Goal: Check status: Check status

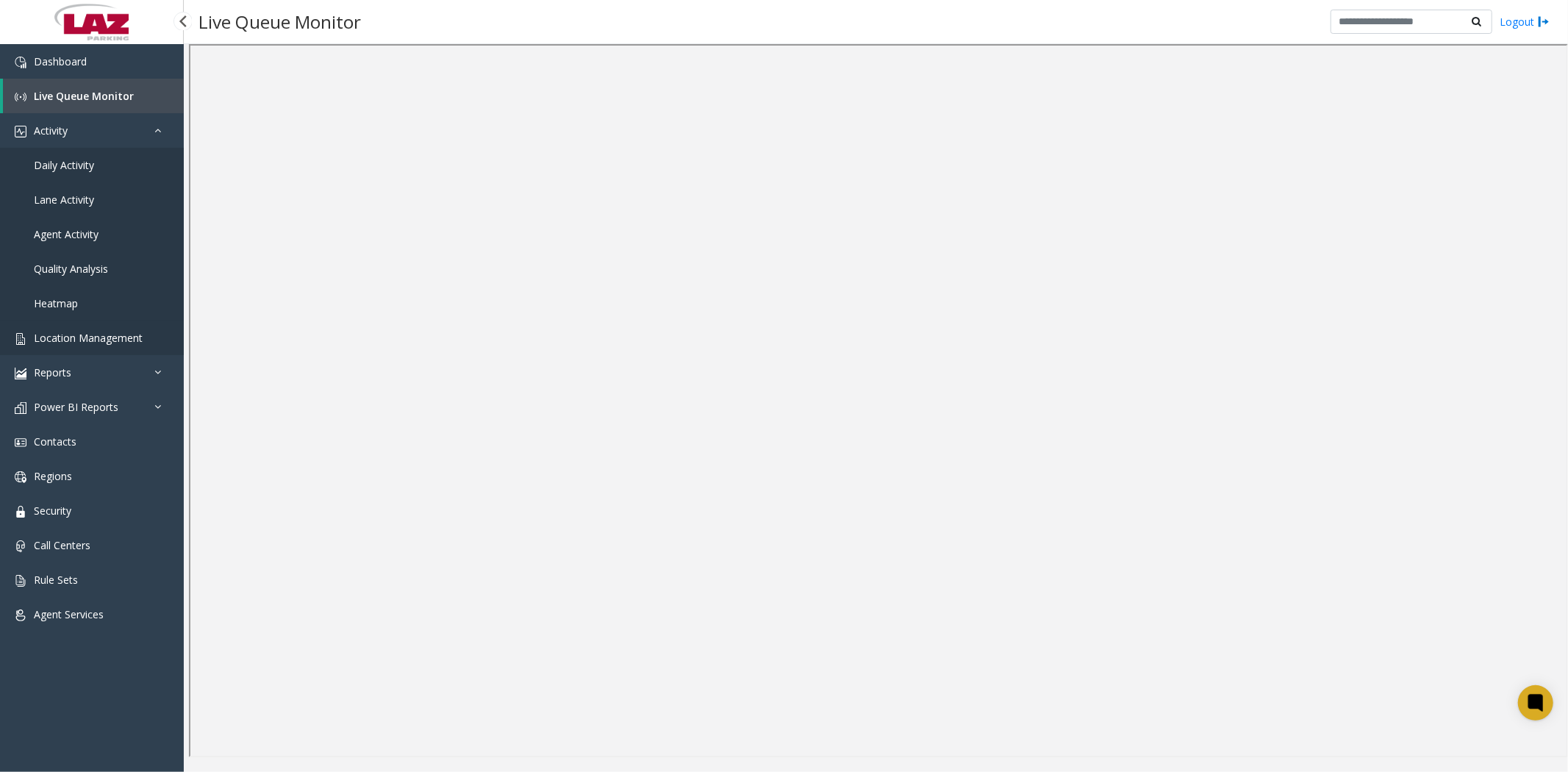
click at [112, 339] on span "Location Management" at bounding box center [87, 338] width 109 height 14
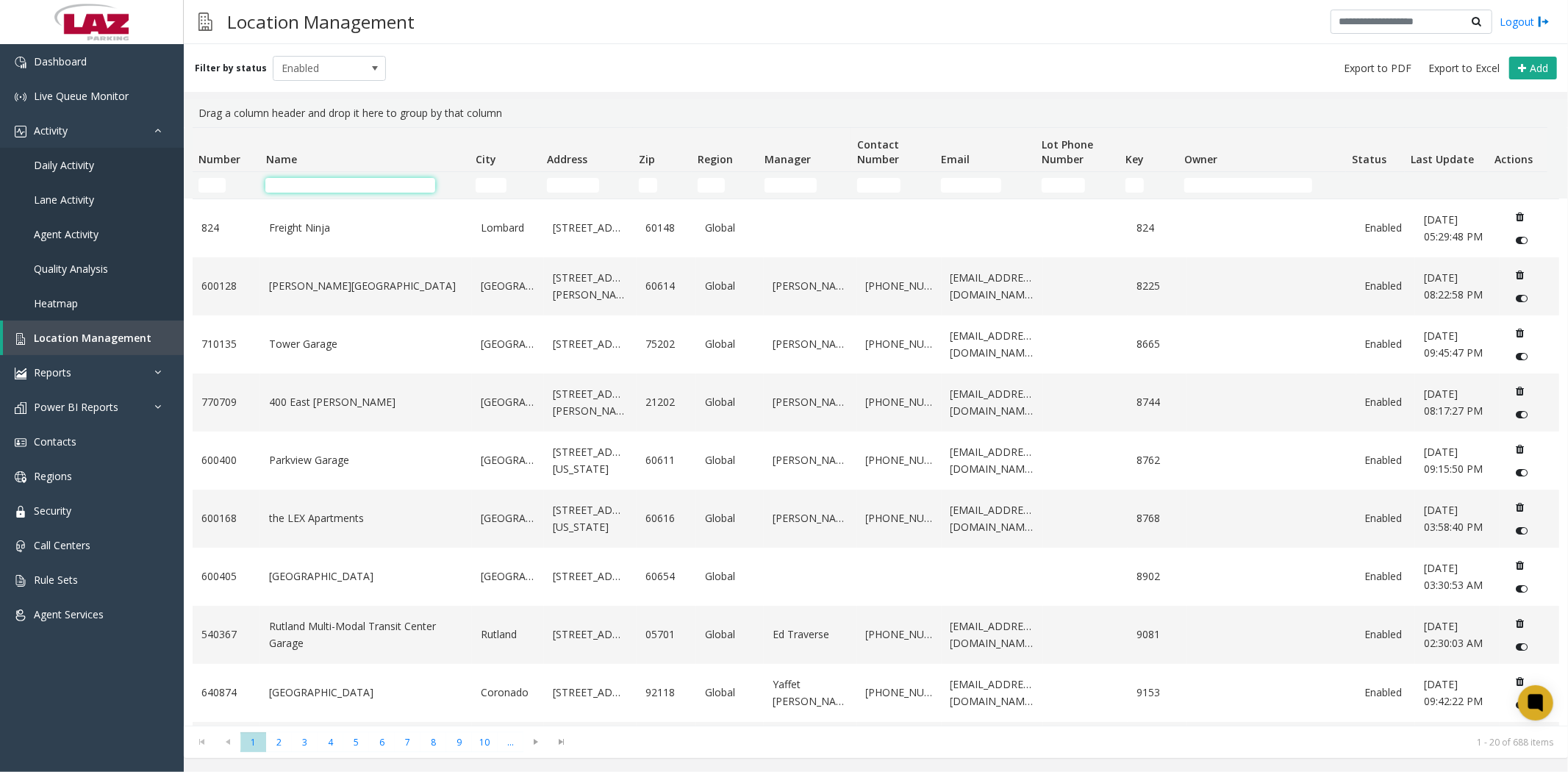
click at [327, 187] on input "Name Filter" at bounding box center [350, 185] width 170 height 15
click at [94, 175] on link "Daily Activity" at bounding box center [91, 165] width 184 height 34
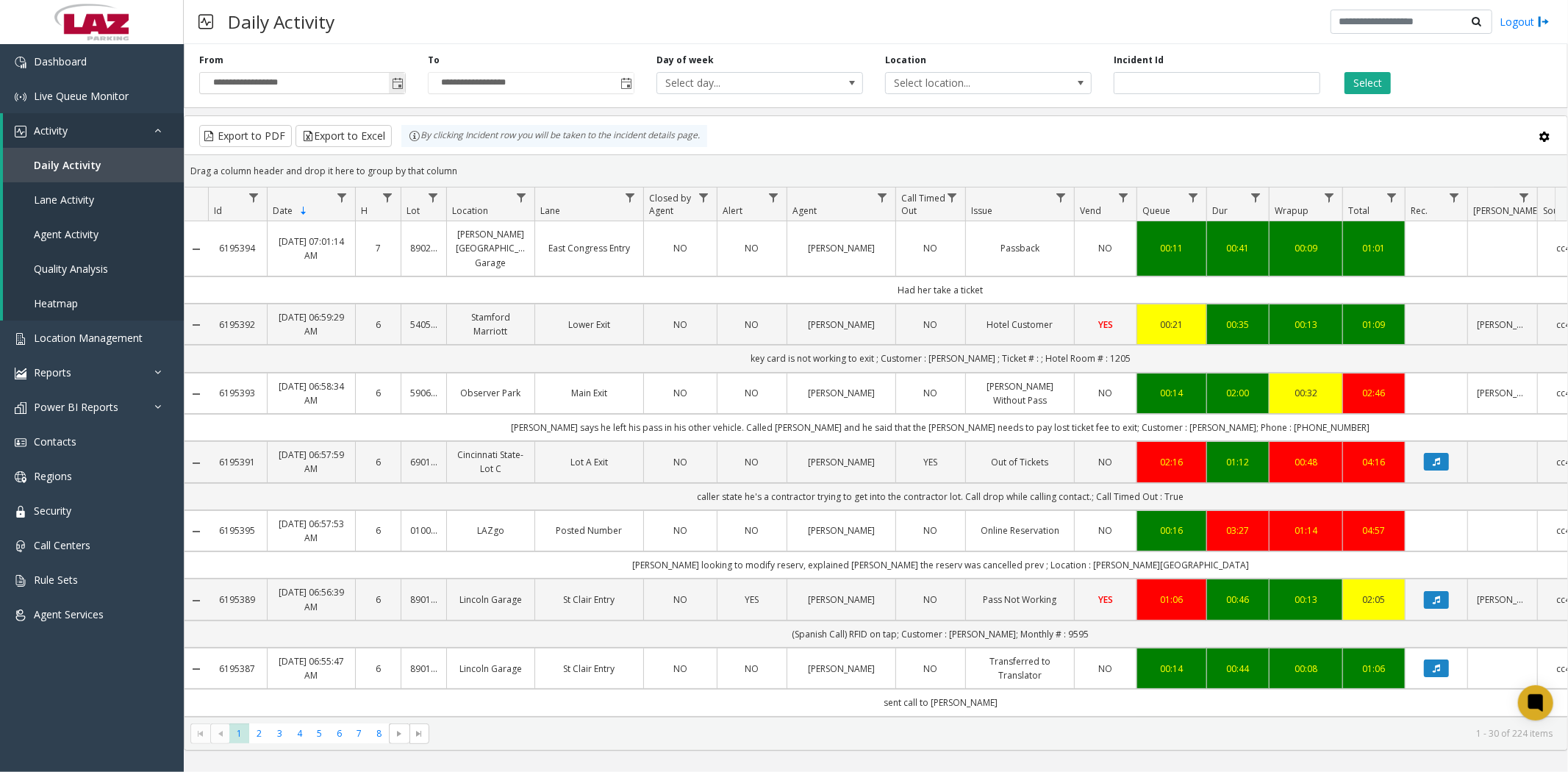
click at [400, 79] on span "Toggle popup" at bounding box center [397, 84] width 11 height 11
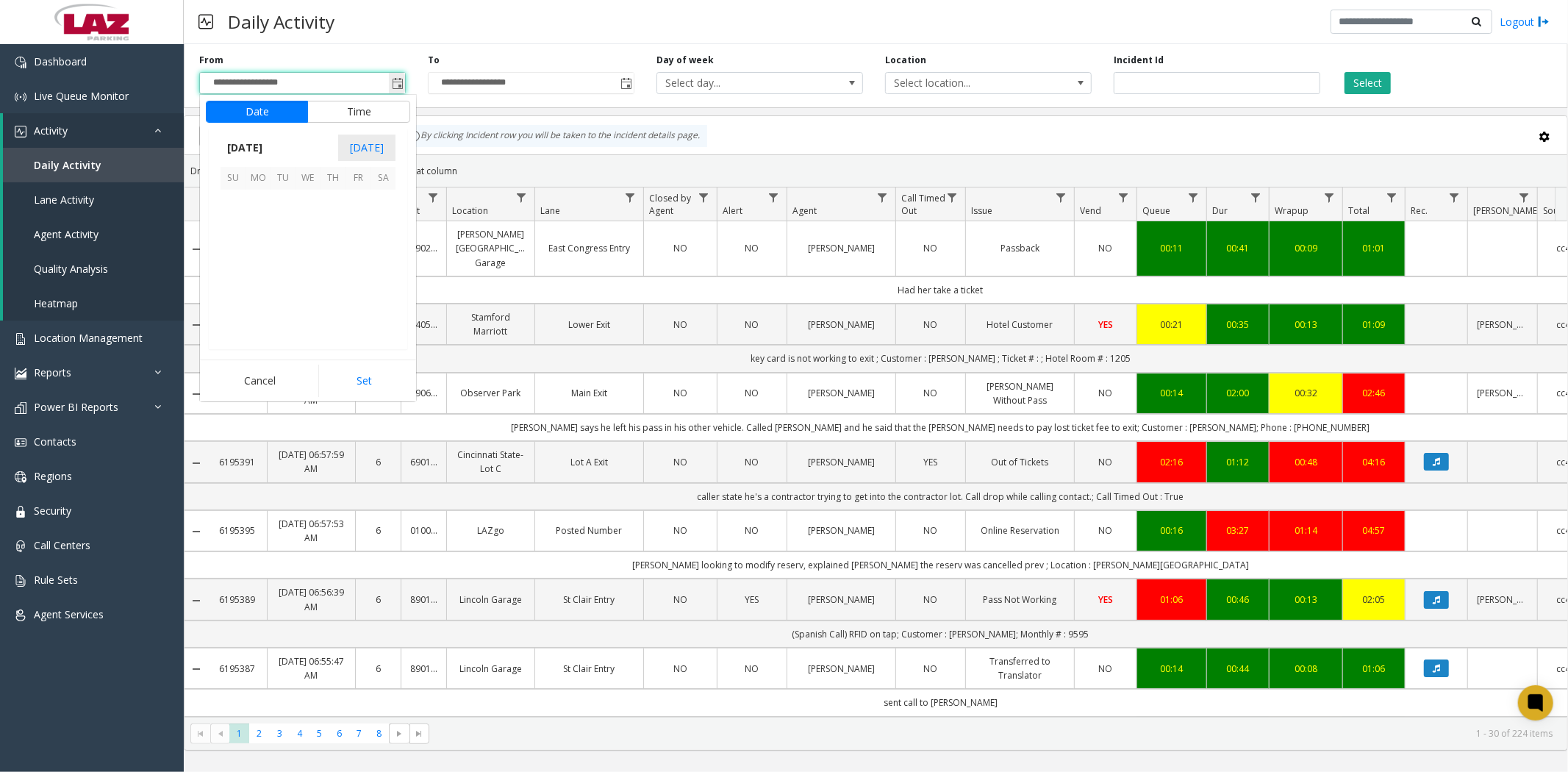
scroll to position [264066, 0]
click at [291, 209] on span "30" at bounding box center [283, 210] width 25 height 25
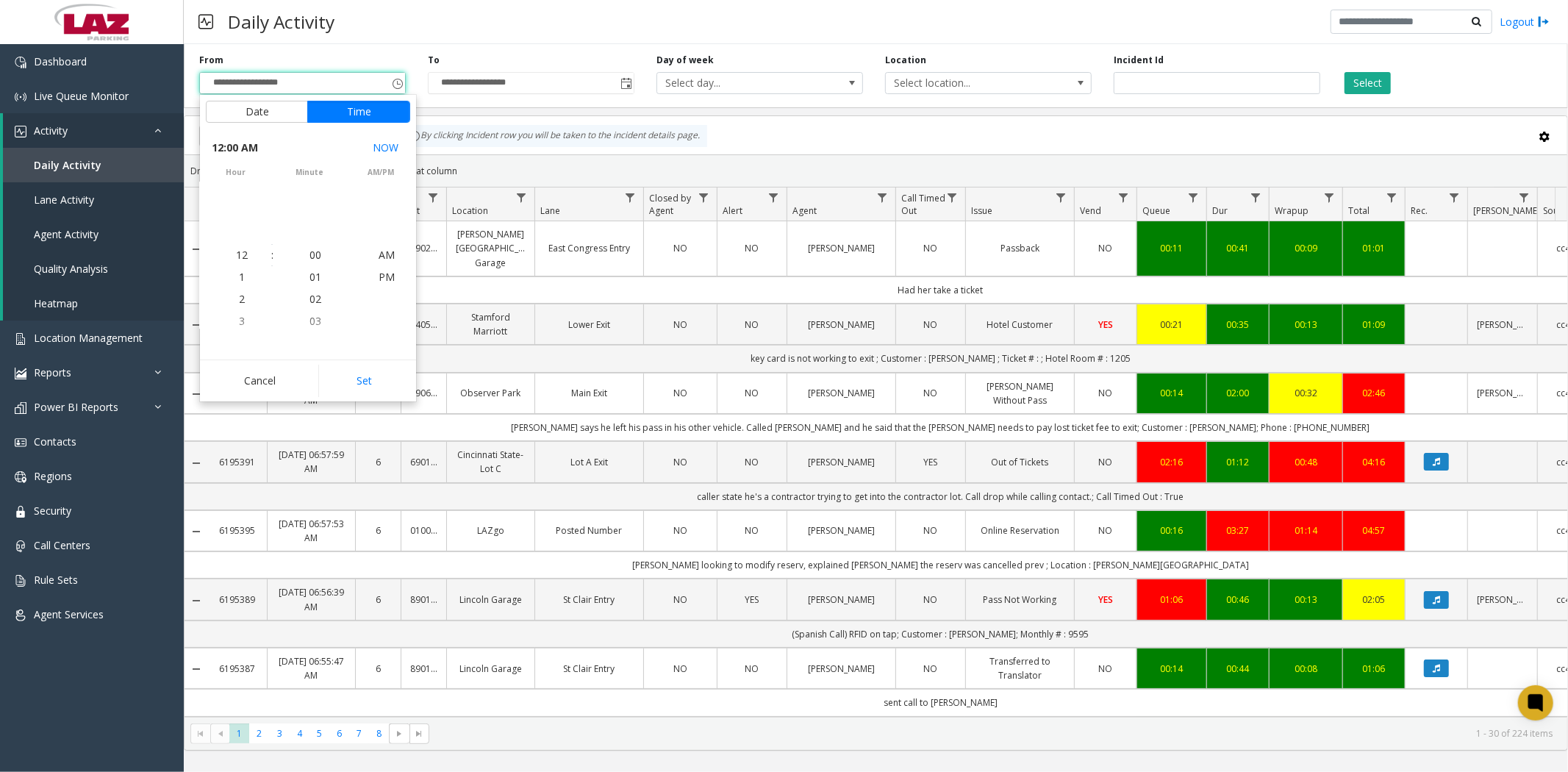
scroll to position [263892, 0]
click at [355, 383] on button "Set" at bounding box center [365, 381] width 93 height 33
type input "**********"
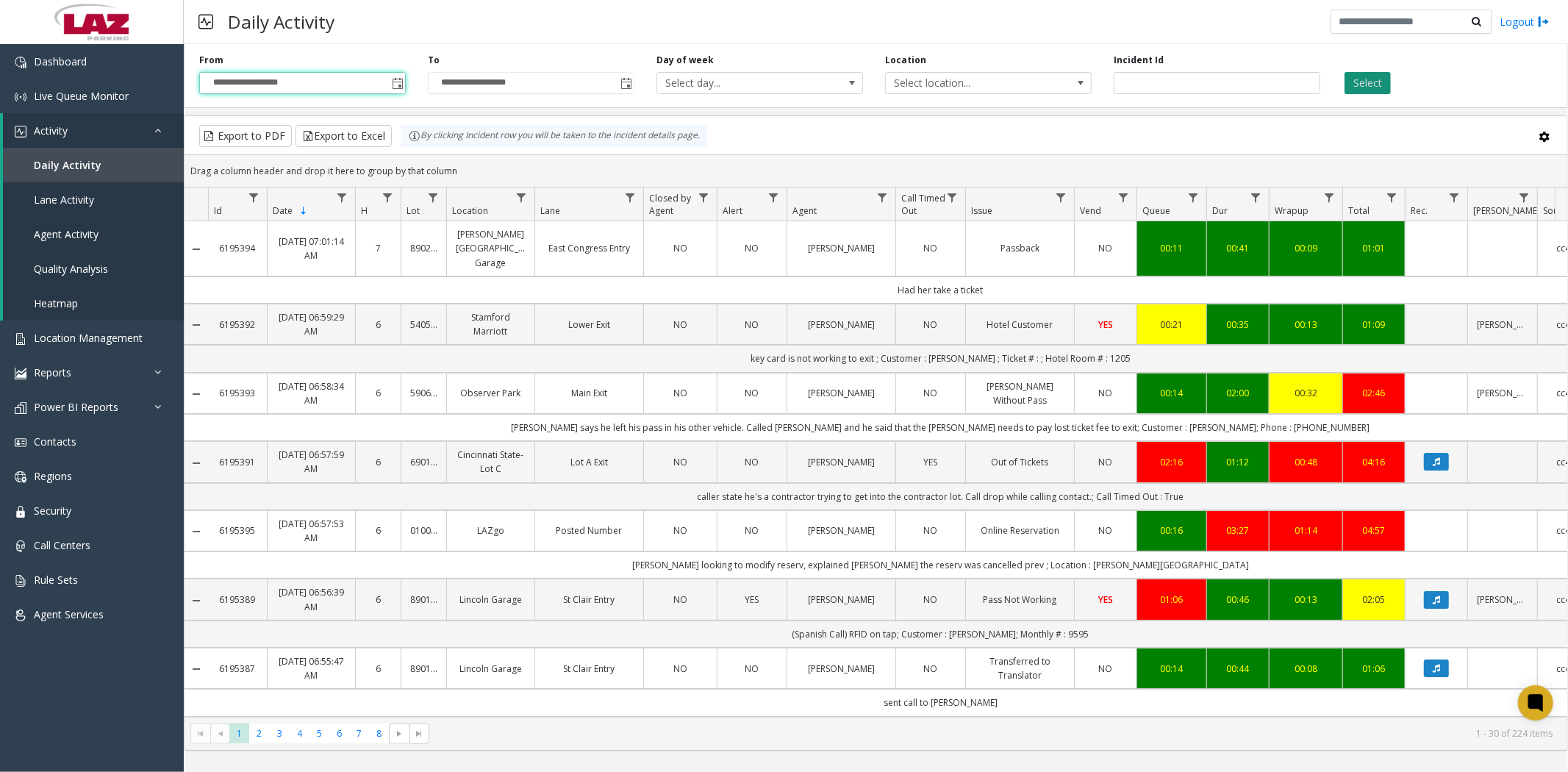
click at [1254, 78] on button "Select" at bounding box center [1367, 82] width 47 height 22
click at [884, 197] on span "Data table" at bounding box center [882, 197] width 11 height 11
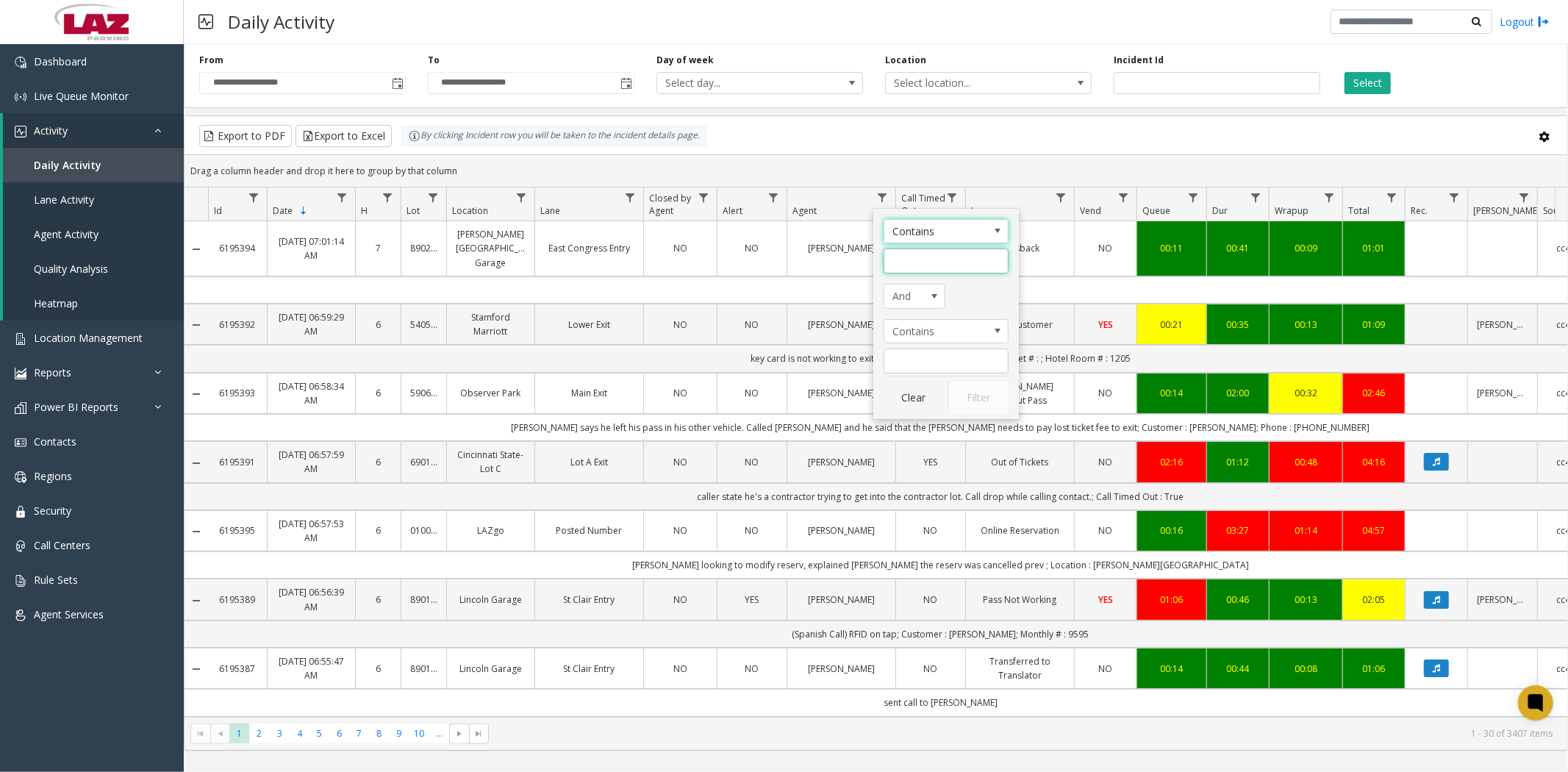
click at [901, 261] on input "Agent Filter" at bounding box center [946, 261] width 125 height 25
click at [1056, 84] on span "Select location..." at bounding box center [988, 82] width 206 height 22
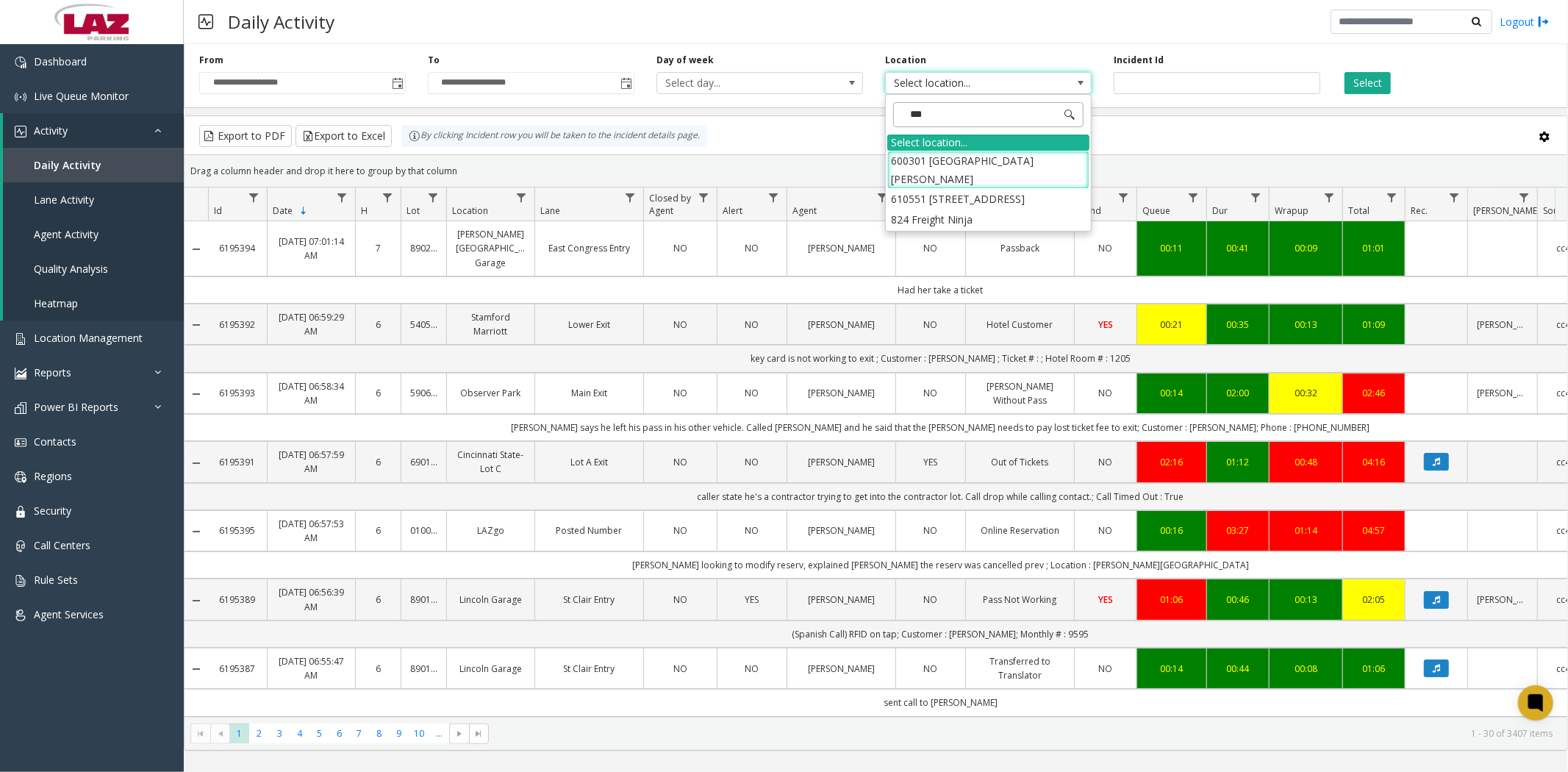
type input "****"
click at [949, 159] on li "824 Freight Ninja" at bounding box center [989, 161] width 202 height 20
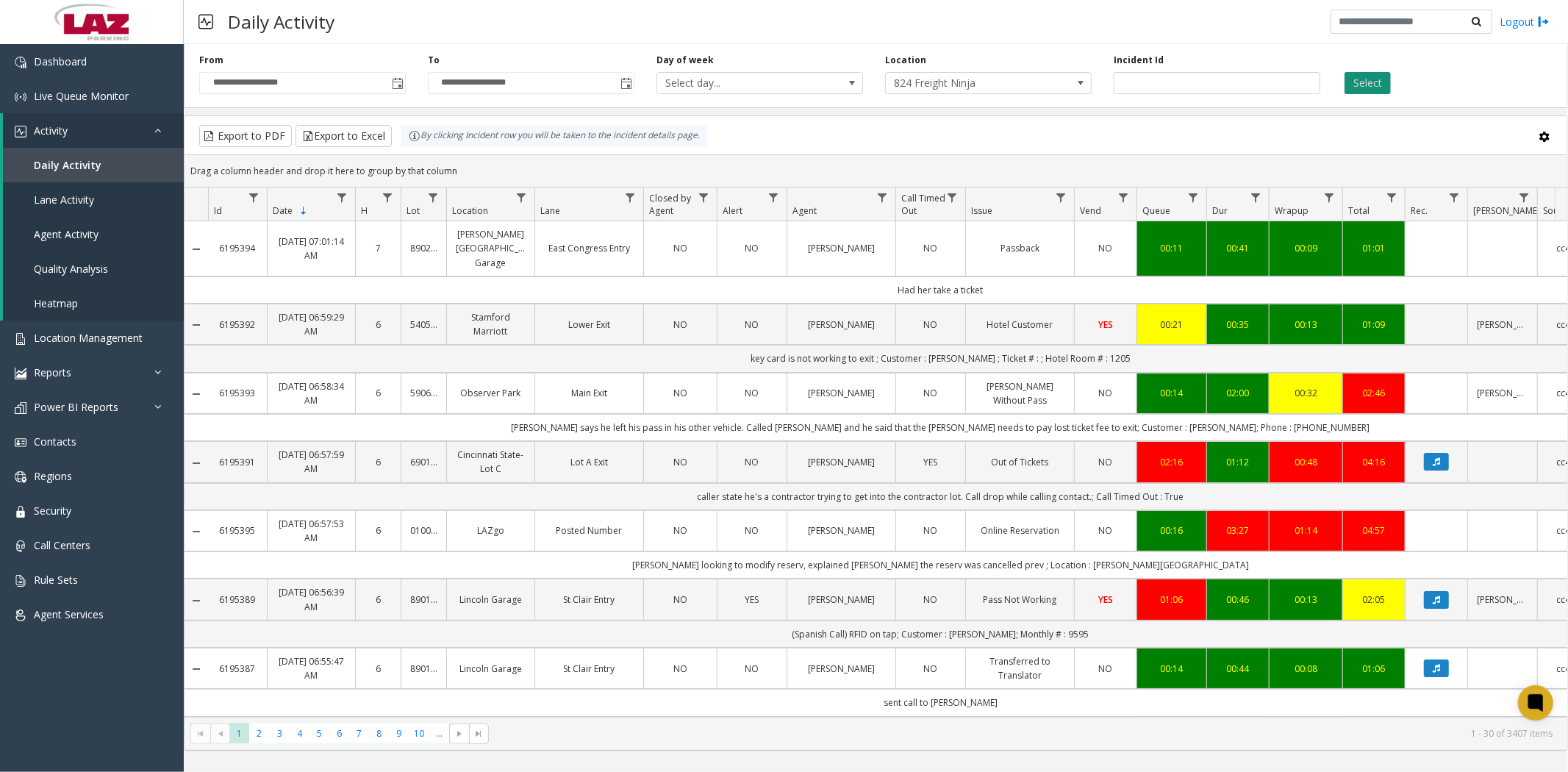
click at [1254, 81] on button "Select" at bounding box center [1367, 82] width 47 height 22
